Goal: Transaction & Acquisition: Purchase product/service

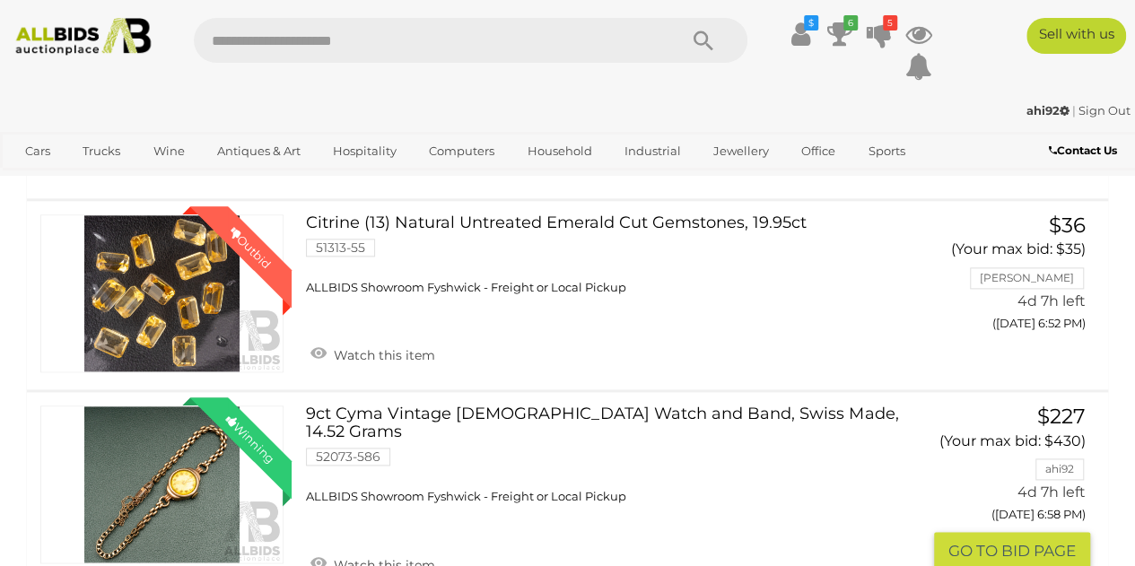
scroll to position [987, 0]
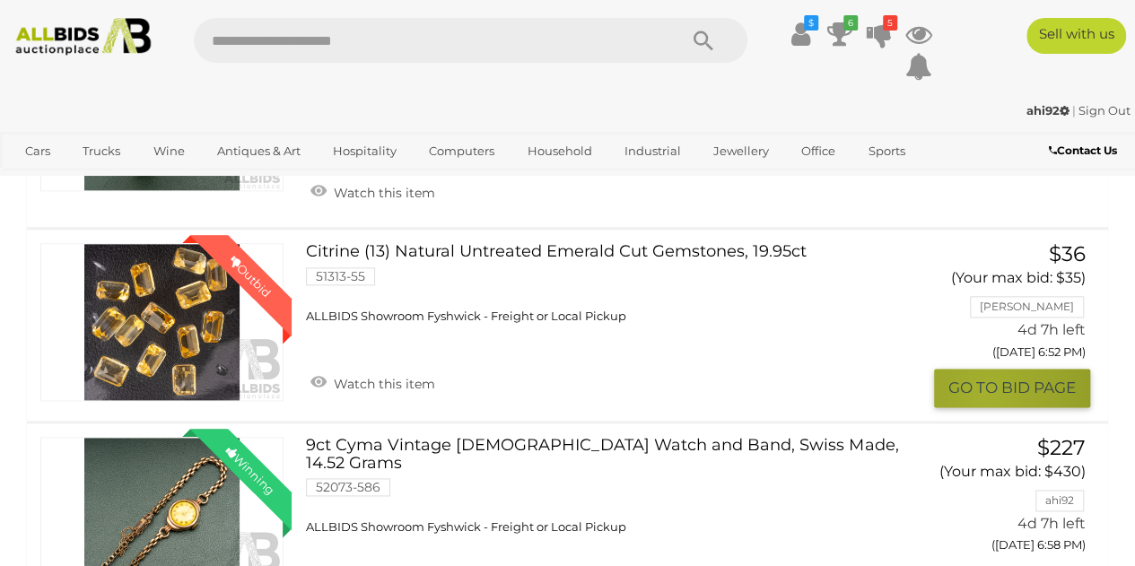
click at [984, 390] on button "GO TO BID PAGE" at bounding box center [1012, 388] width 156 height 39
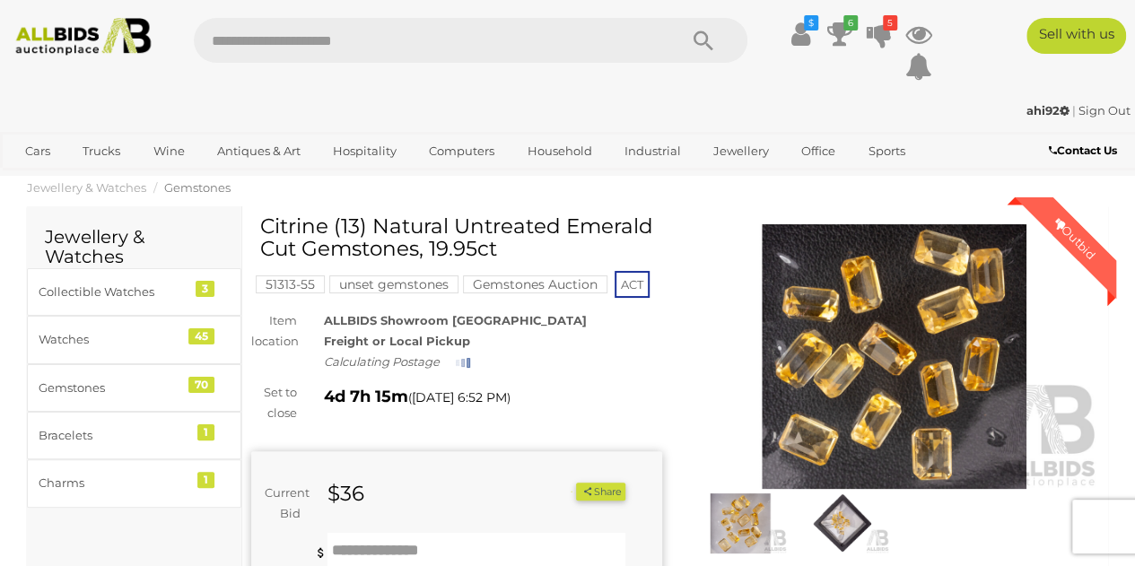
scroll to position [269, 0]
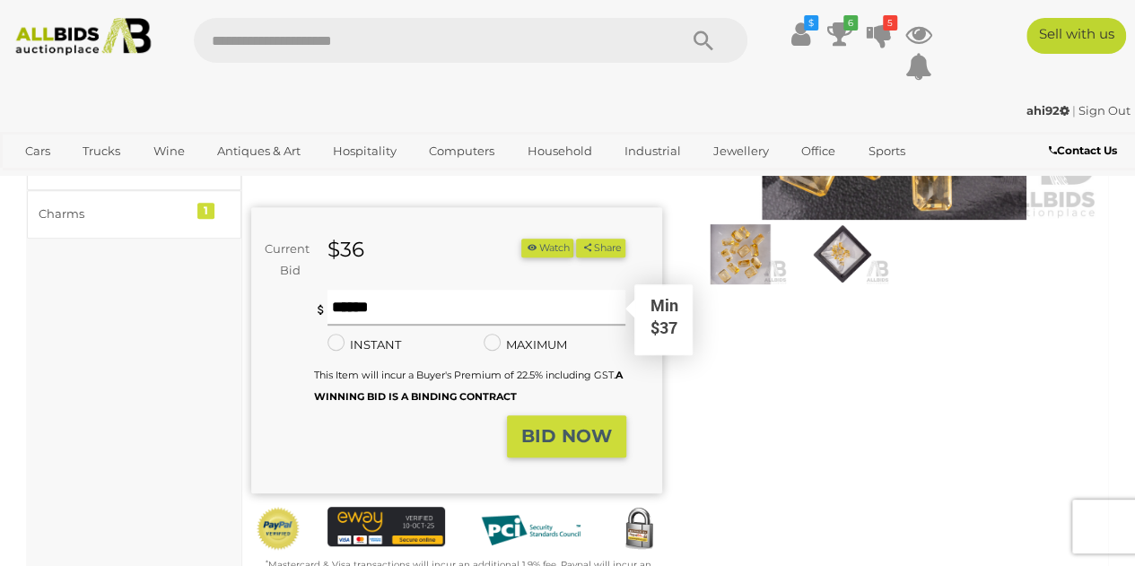
click at [407, 290] on input "text" at bounding box center [477, 308] width 299 height 36
type input "**"
click at [537, 425] on strong "BID NOW" at bounding box center [566, 436] width 91 height 22
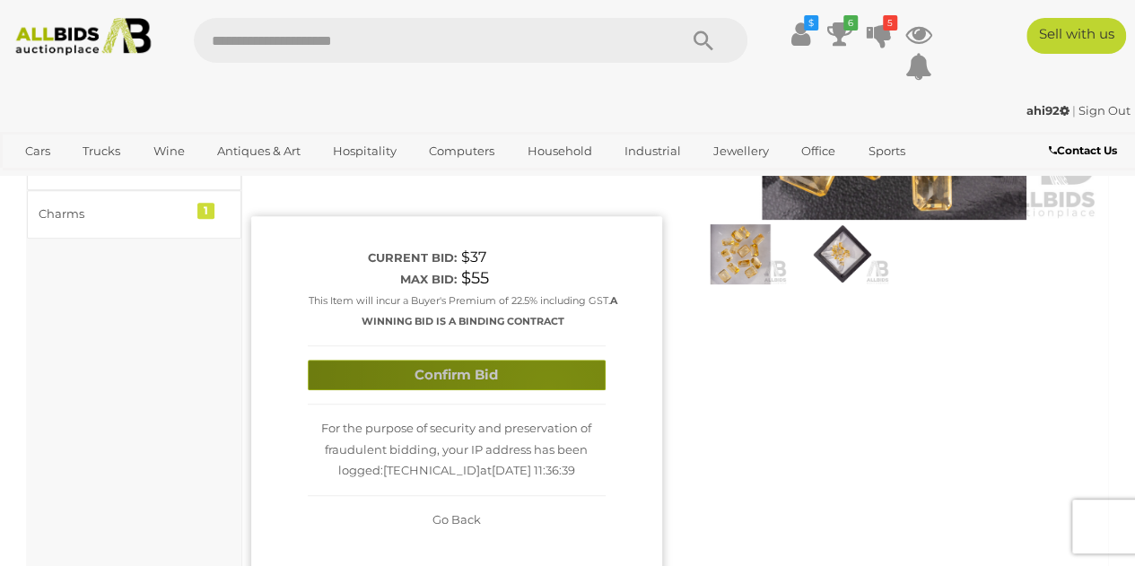
click at [548, 366] on button "Confirm Bid" at bounding box center [457, 375] width 298 height 31
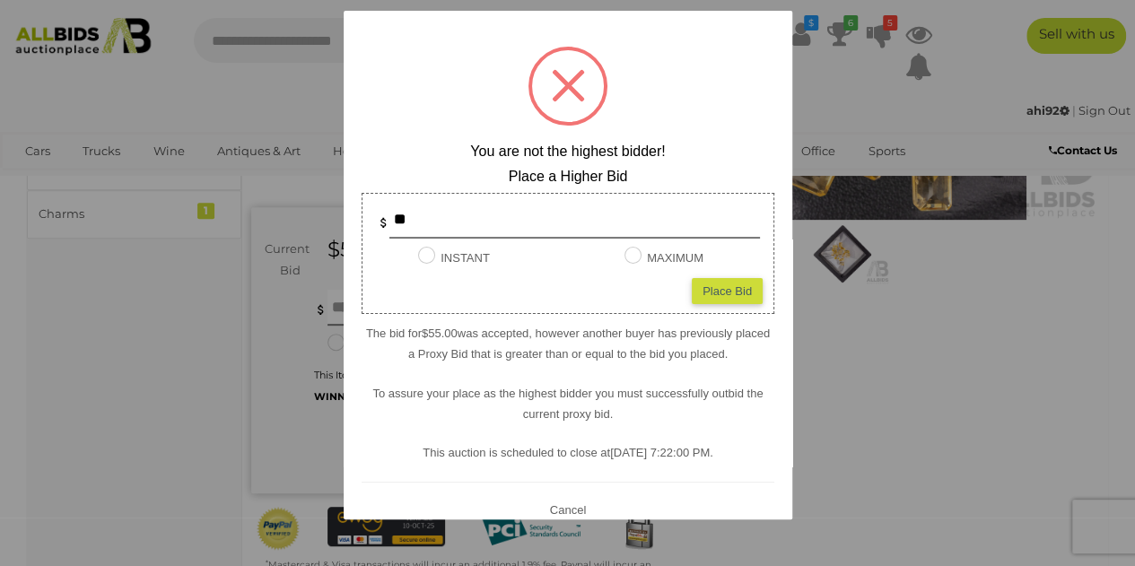
click at [887, 417] on div at bounding box center [567, 283] width 1135 height 566
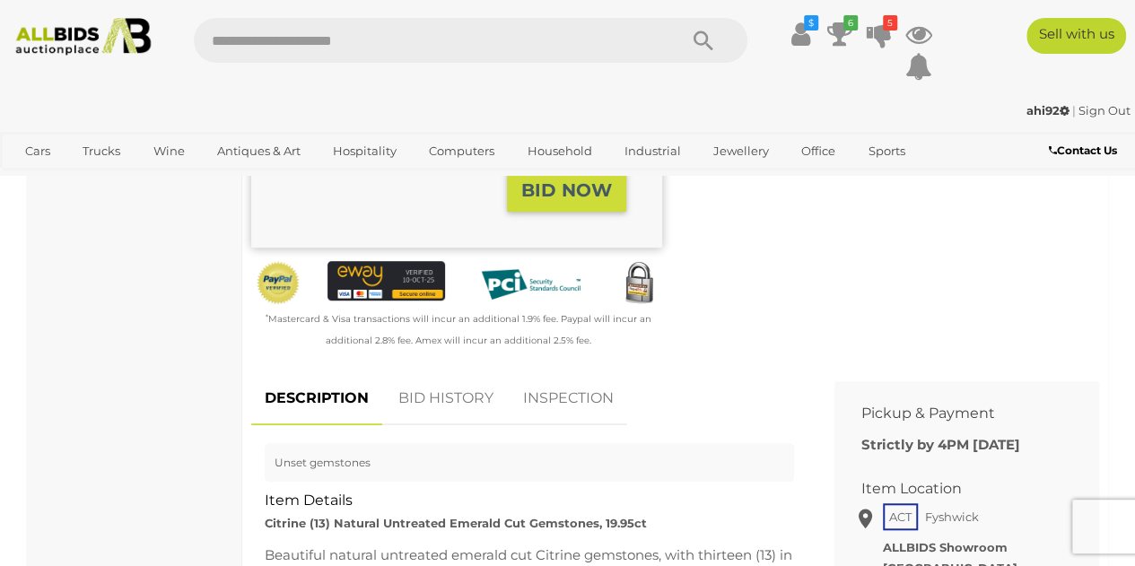
scroll to position [628, 0]
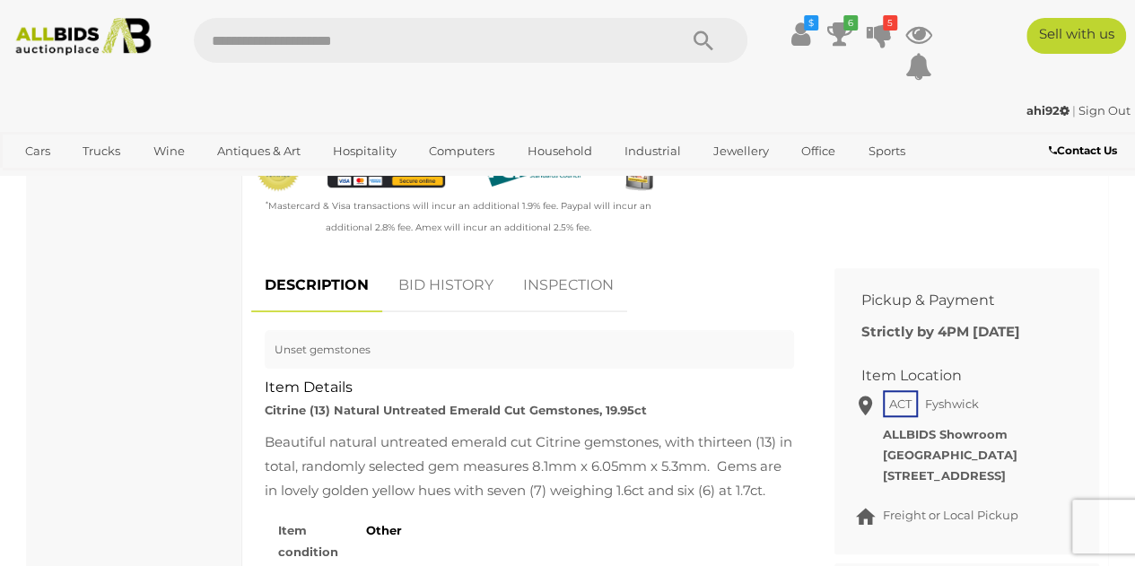
click at [418, 267] on link "BID HISTORY" at bounding box center [446, 285] width 122 height 53
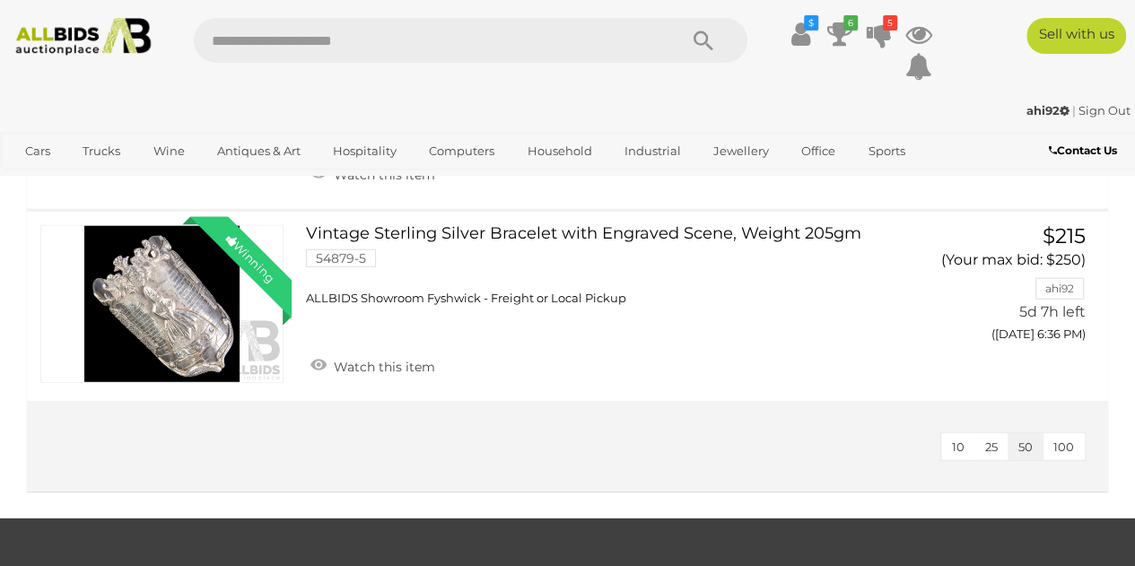
scroll to position [2244, 0]
click at [107, 47] on img at bounding box center [83, 37] width 150 height 38
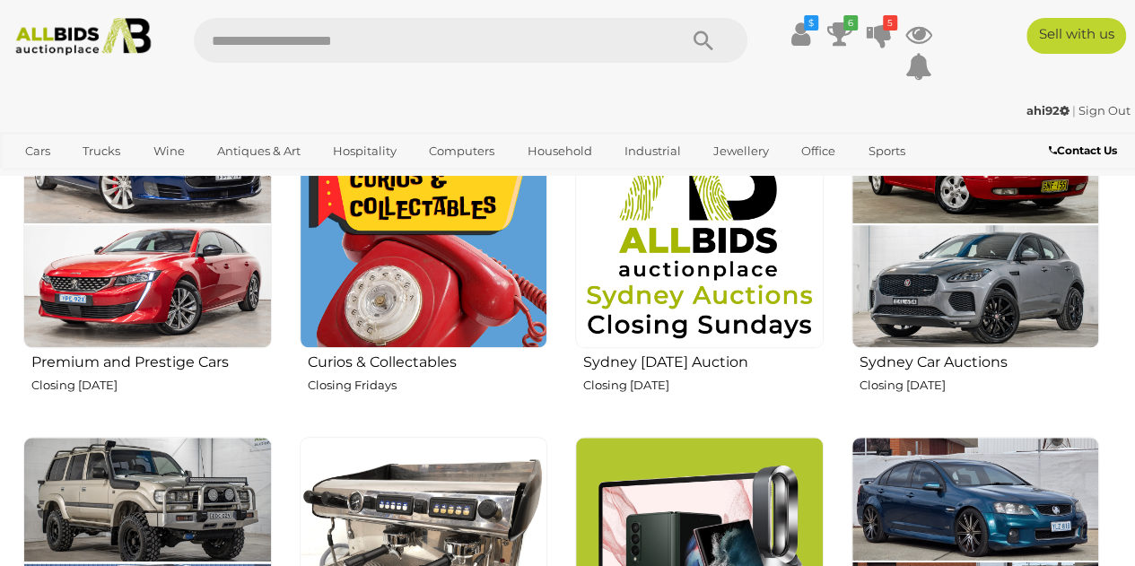
scroll to position [538, 0]
